Goal: Task Accomplishment & Management: Manage account settings

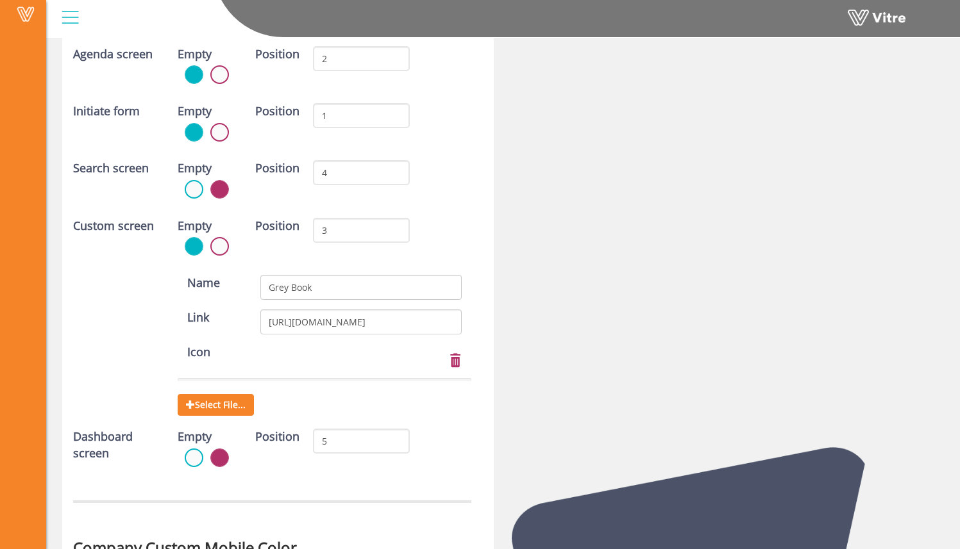
scroll to position [3441, 0]
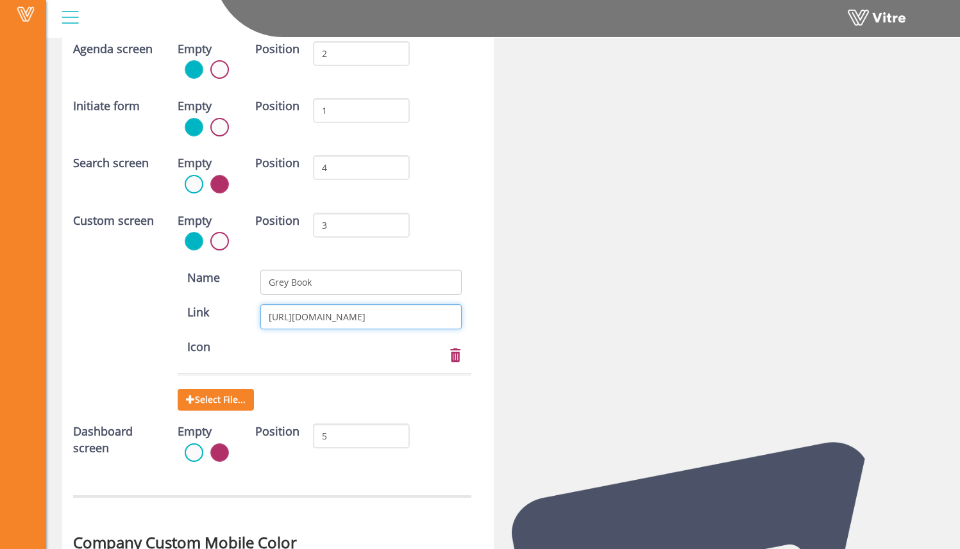
click at [395, 315] on input "[URL][DOMAIN_NAME]" at bounding box center [360, 316] width 201 height 25
click at [461, 242] on div "Custom screen Empty Position 3" at bounding box center [271, 236] width 417 height 47
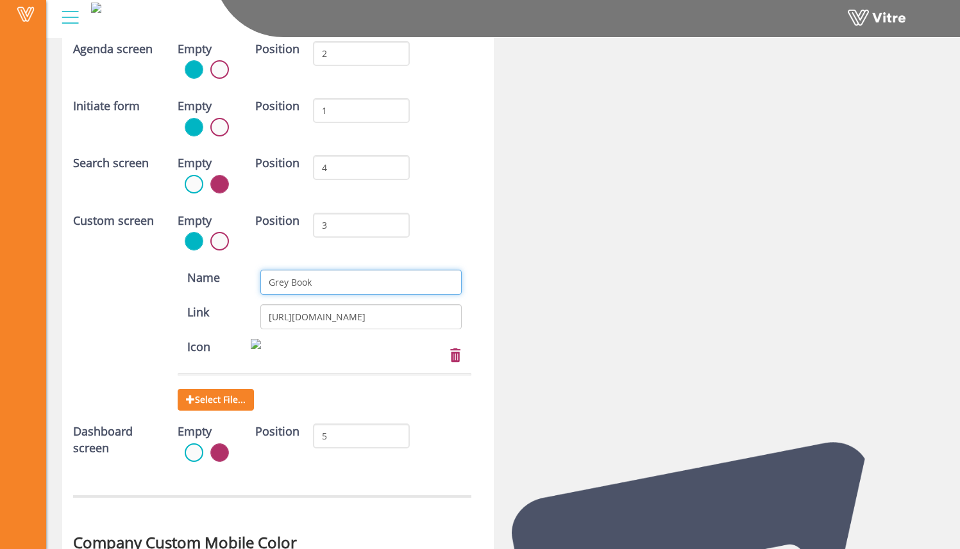
click at [337, 285] on input "Grey Book" at bounding box center [360, 282] width 201 height 25
type input "G"
type input "Handbooks"
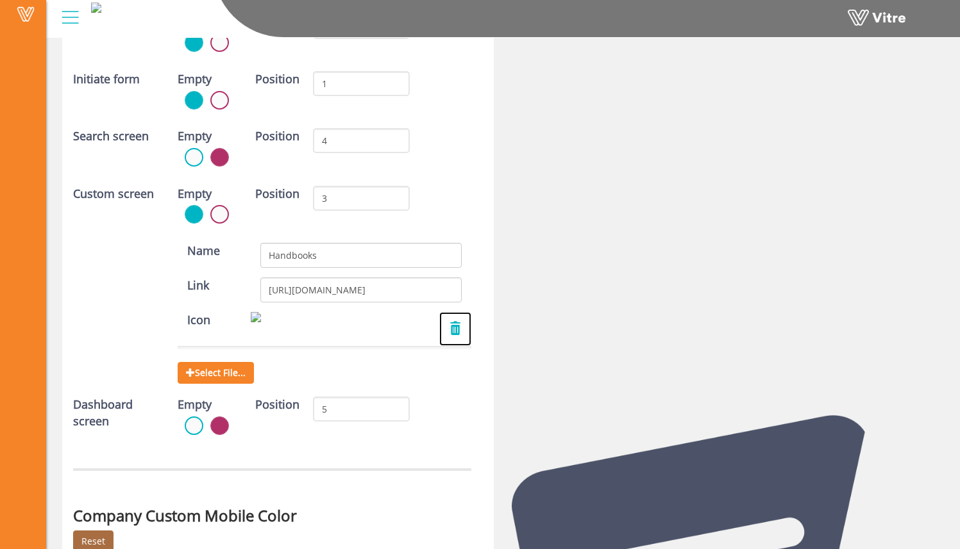
click at [458, 327] on link at bounding box center [455, 329] width 32 height 34
click at [247, 370] on span "Select File..." at bounding box center [216, 373] width 76 height 22
click at [0, 0] on input "Select File..." at bounding box center [0, 0] width 0 height 0
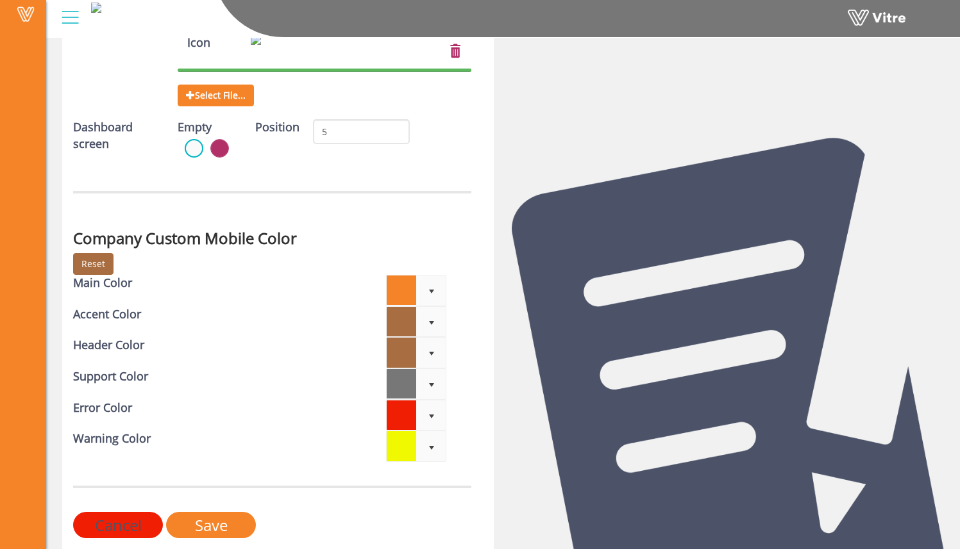
scroll to position [3774, 0]
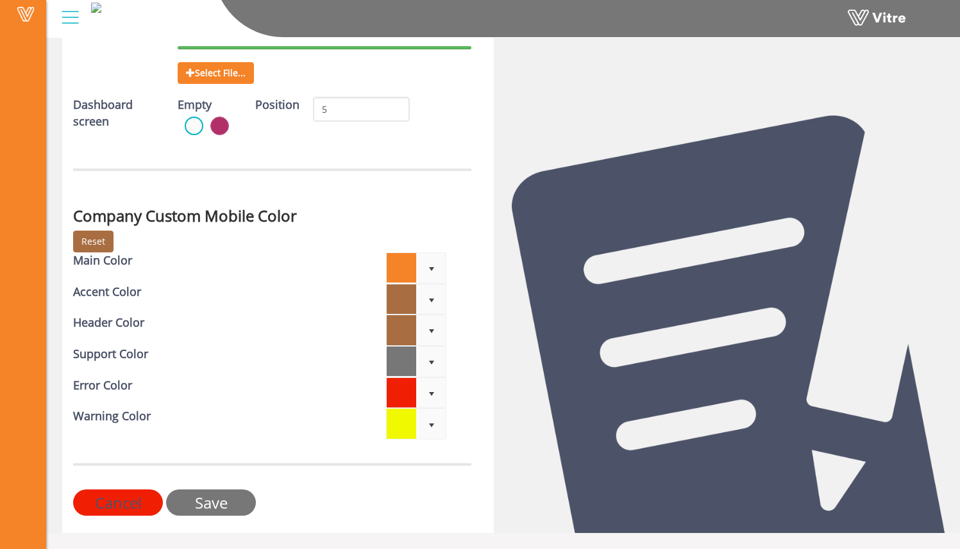
click at [212, 500] on input "Save" at bounding box center [211, 503] width 90 height 26
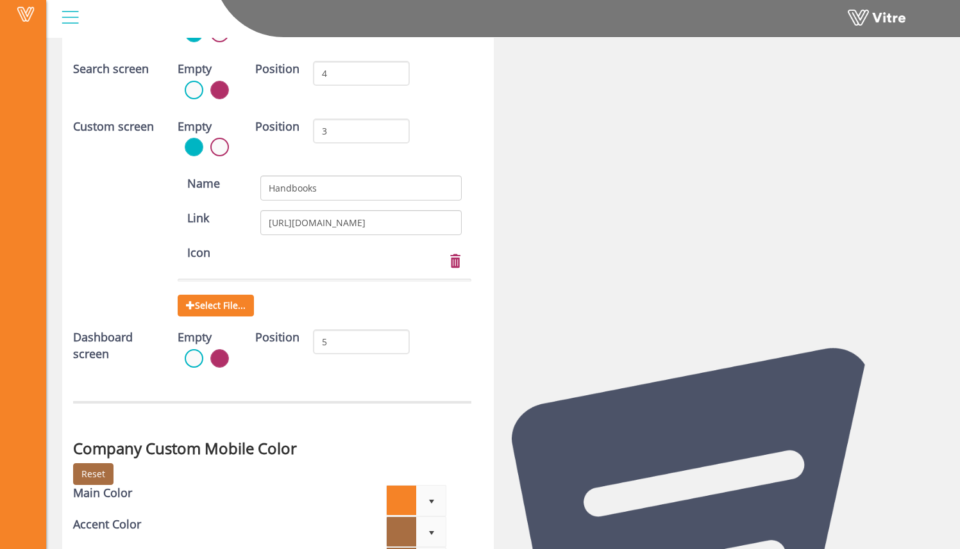
scroll to position [3524, 0]
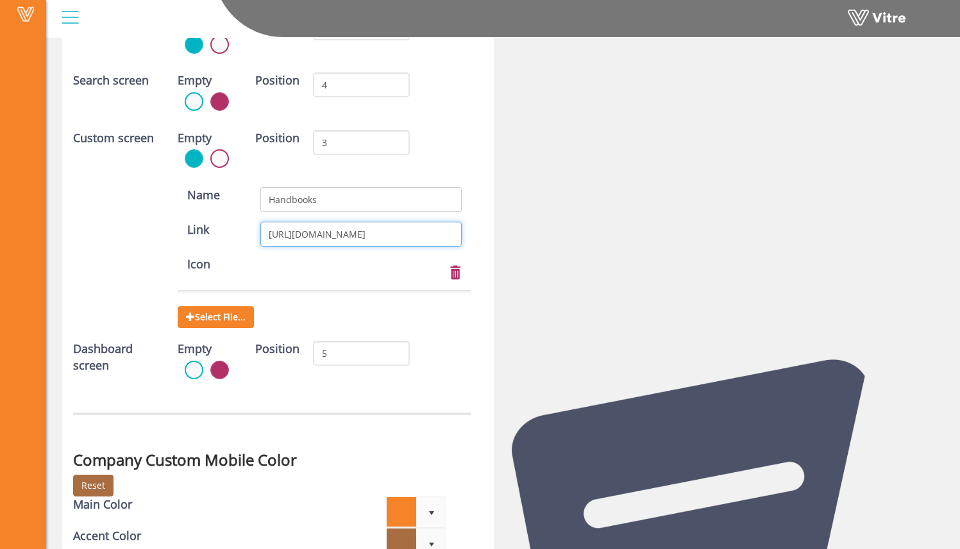
click at [344, 226] on input "[URL][DOMAIN_NAME]" at bounding box center [360, 234] width 201 height 25
click at [343, 226] on input "[URL][DOMAIN_NAME]" at bounding box center [360, 234] width 201 height 25
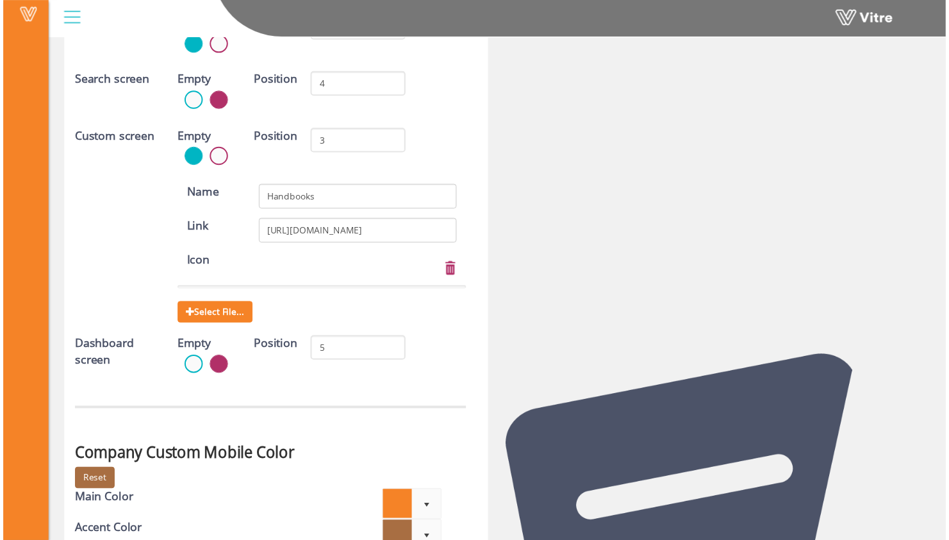
scroll to position [3556, 0]
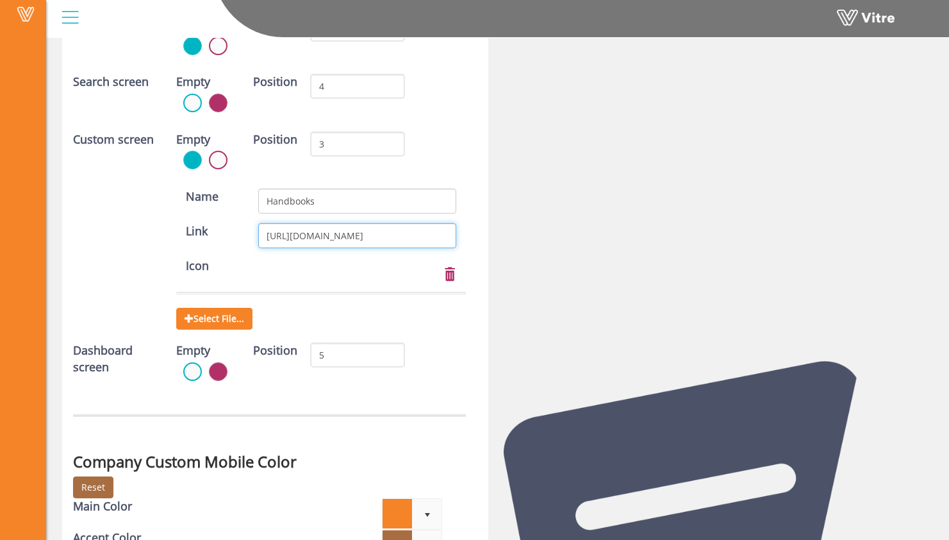
click at [398, 228] on input "[URL][DOMAIN_NAME]" at bounding box center [357, 235] width 198 height 25
